Goal: Transaction & Acquisition: Book appointment/travel/reservation

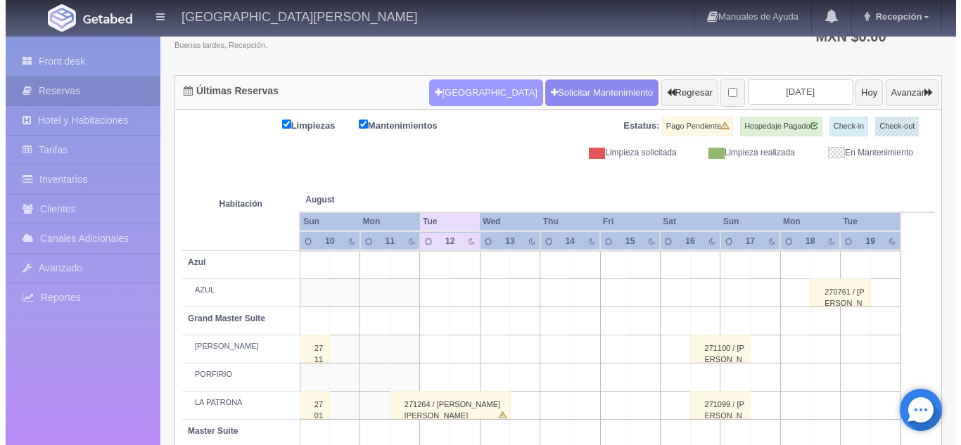
scroll to position [105, 0]
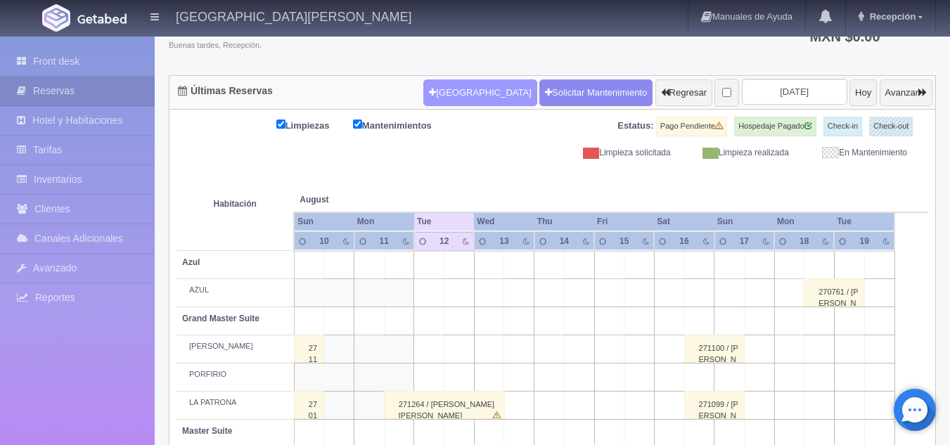
click at [425, 86] on button "[GEOGRAPHIC_DATA]" at bounding box center [479, 92] width 113 height 27
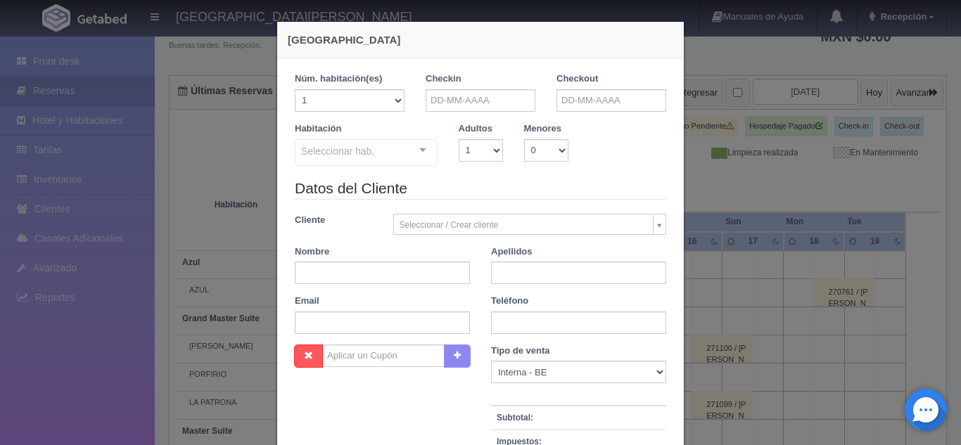
checkbox input "false"
click at [466, 102] on input "text" at bounding box center [480, 100] width 110 height 23
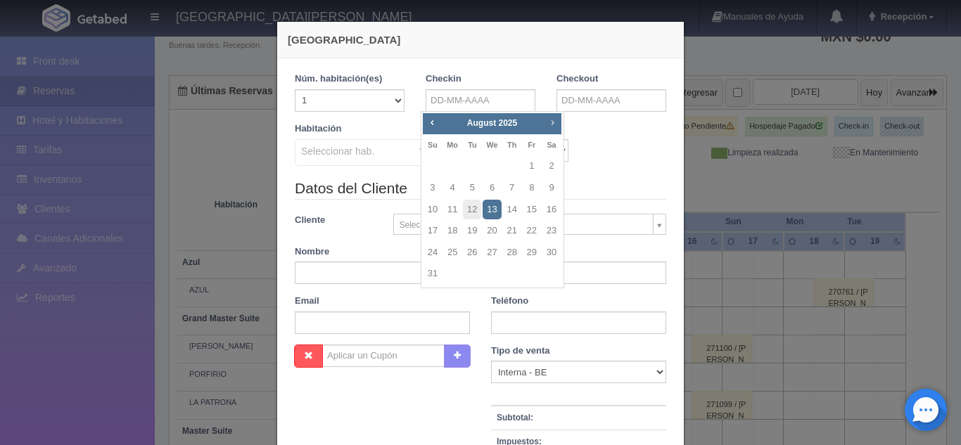
click at [553, 122] on span "Next" at bounding box center [551, 122] width 11 height 11
click at [461, 165] on link "1" at bounding box center [452, 166] width 18 height 20
type input "[DATE]"
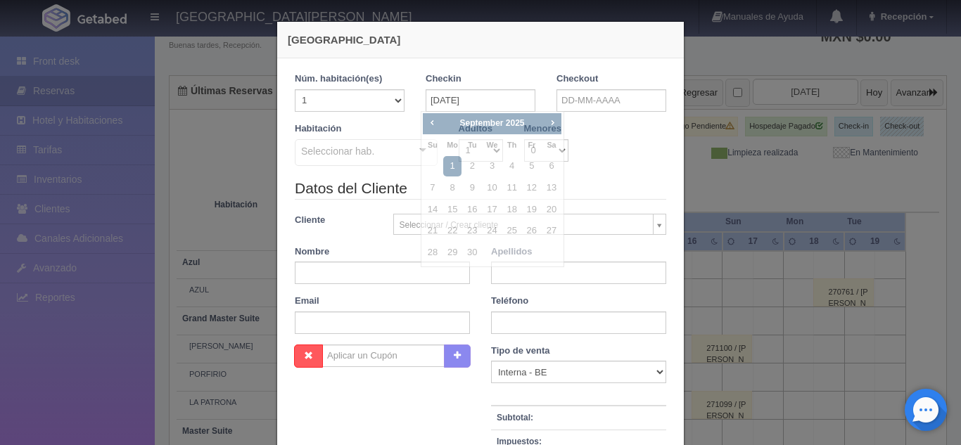
checkbox input "false"
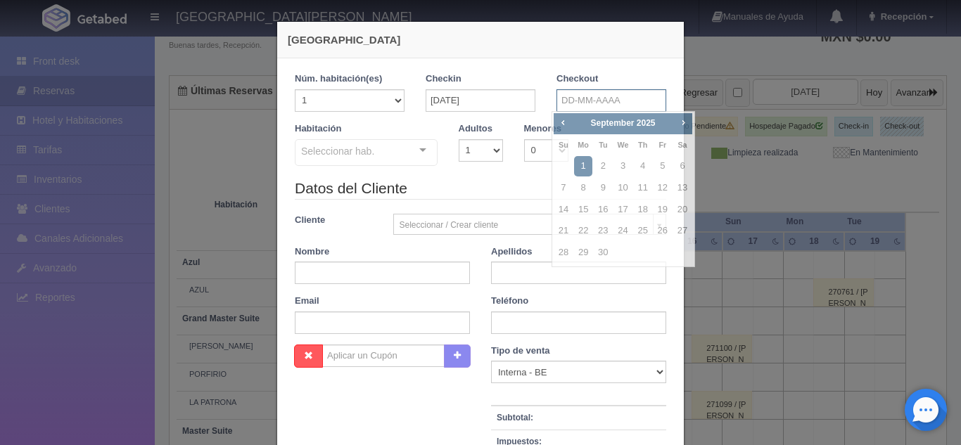
click at [596, 103] on input "text" at bounding box center [611, 100] width 110 height 23
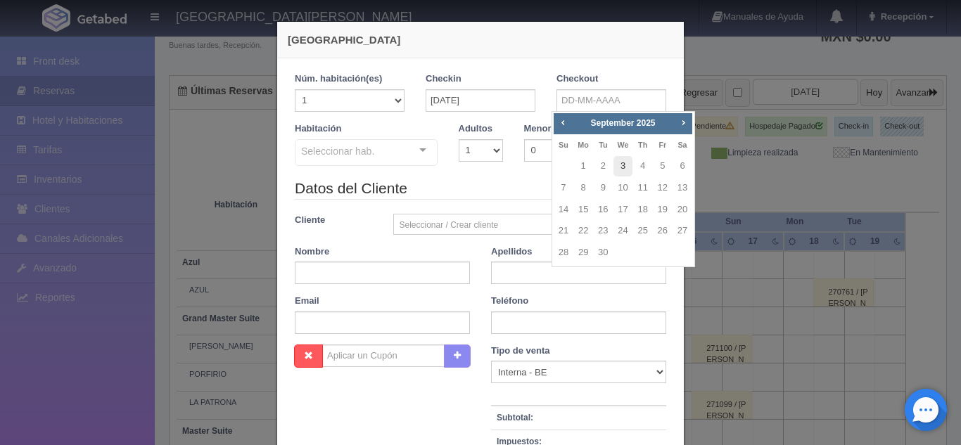
click at [620, 167] on link "3" at bounding box center [622, 166] width 18 height 20
type input "[DATE]"
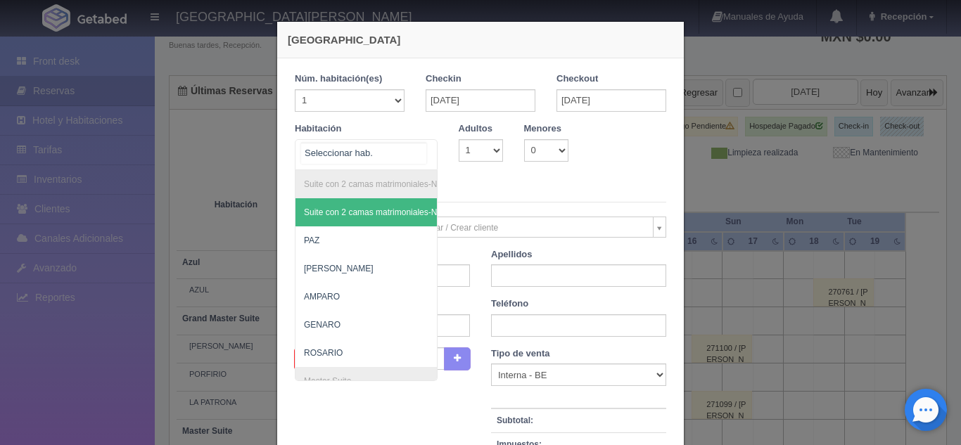
click at [416, 150] on div "Suite con 2 camas matrimoniales-No apta para menores Suite con 2 camas matrimon…" at bounding box center [366, 154] width 143 height 31
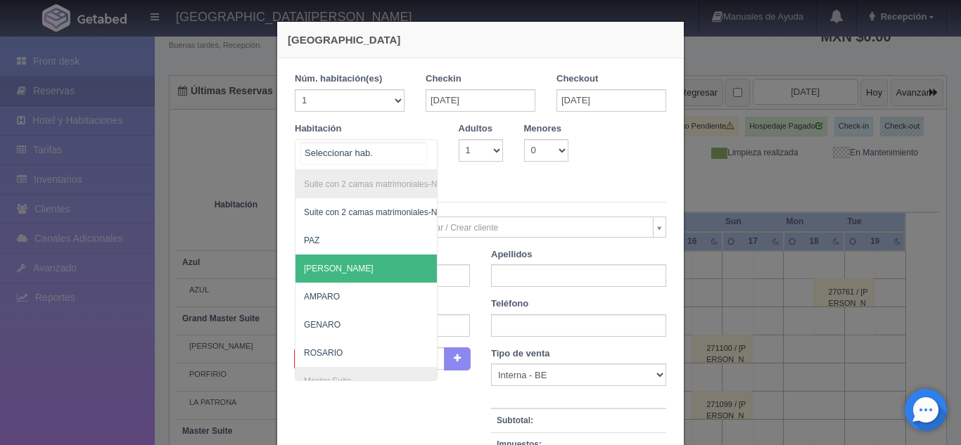
click at [364, 274] on span "[PERSON_NAME]" at bounding box center [434, 269] width 278 height 28
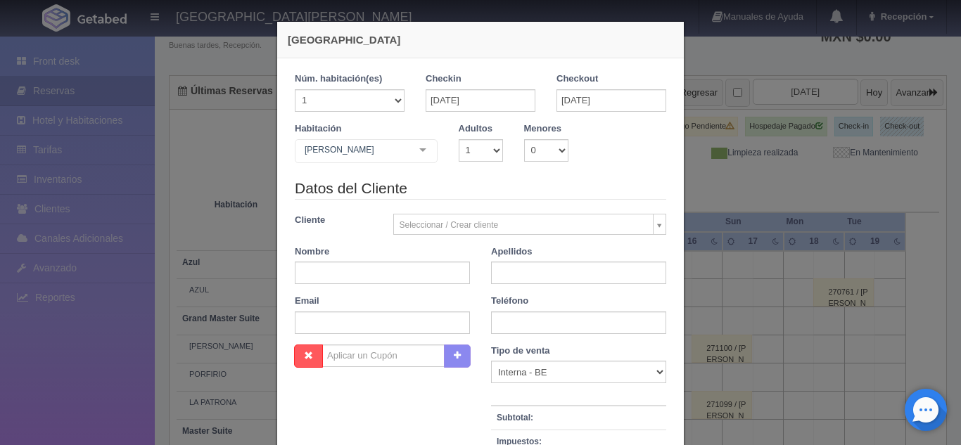
checkbox input "false"
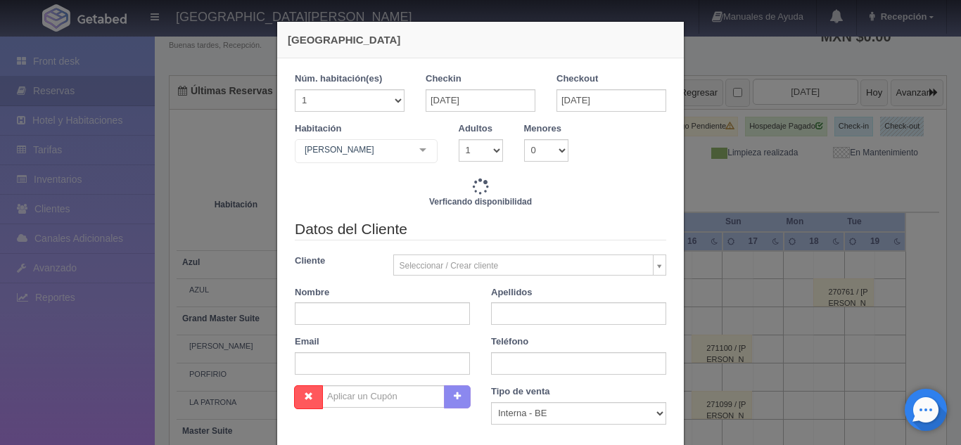
type input "7720.00"
checkbox input "false"
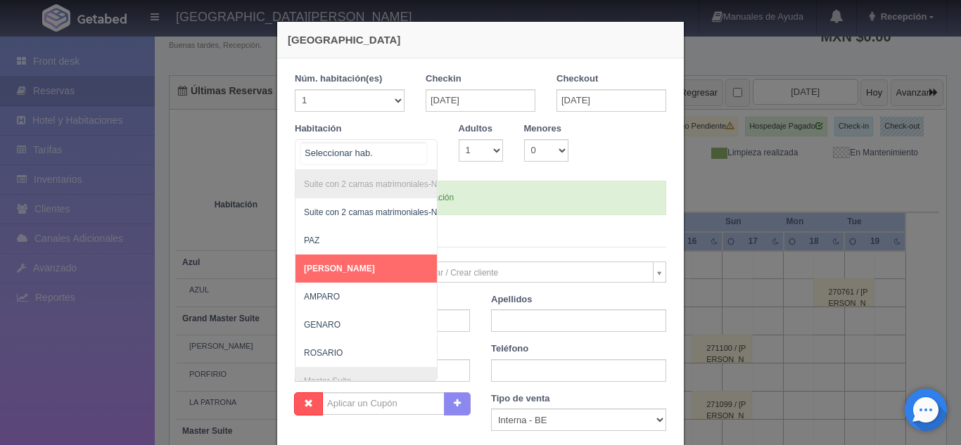
click at [410, 160] on div "Suite con 2 camas matrimoniales-No apta para menores Suite con 2 camas matrimon…" at bounding box center [366, 154] width 143 height 31
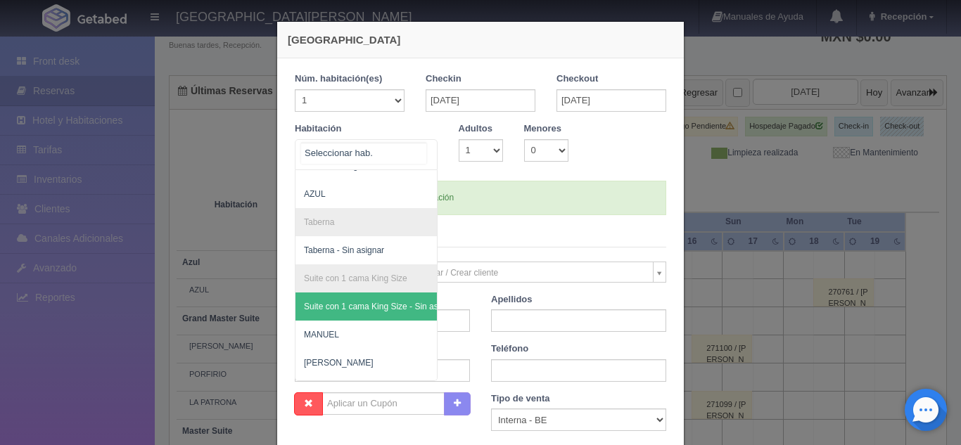
scroll to position [608, 0]
